Goal: Task Accomplishment & Management: Manage account settings

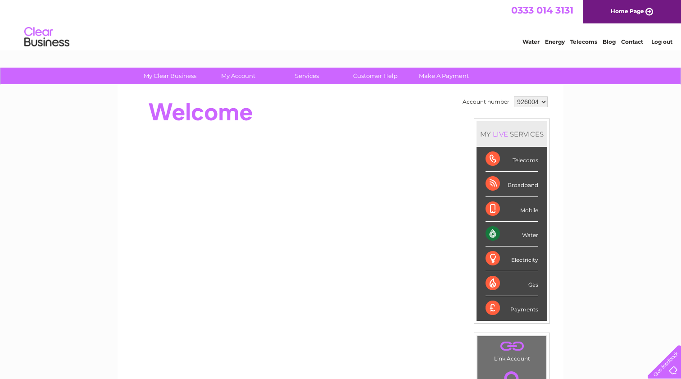
click at [670, 368] on div at bounding box center [662, 359] width 37 height 37
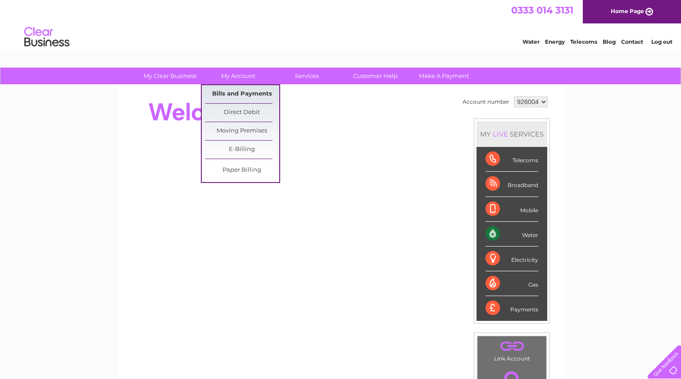
click at [236, 93] on link "Bills and Payments" at bounding box center [242, 94] width 74 height 18
click at [233, 94] on link "Bills and Payments" at bounding box center [242, 94] width 74 height 18
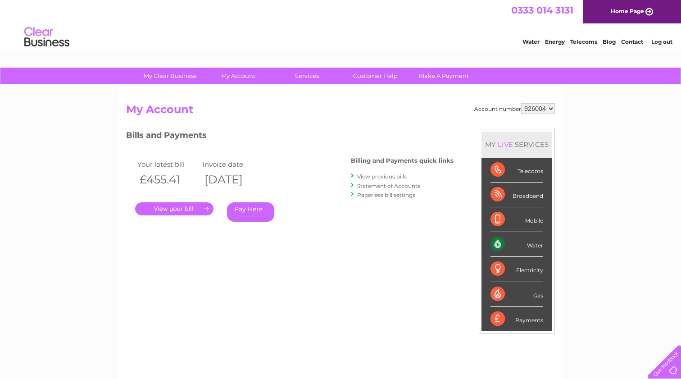
click at [163, 206] on link "." at bounding box center [174, 208] width 78 height 13
